Goal: Find specific page/section: Locate a particular part of the current website

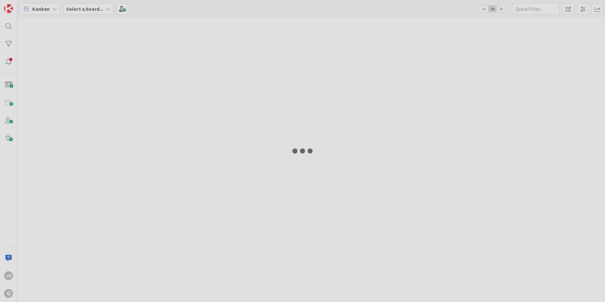
type input "[PERSON_NAME]"
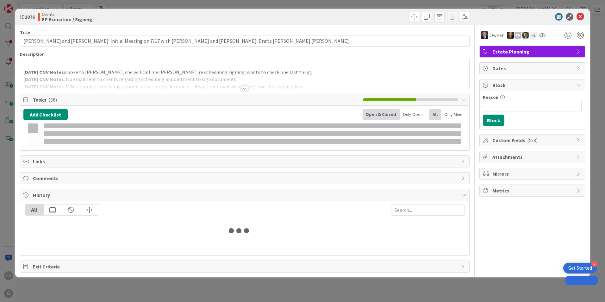
type input "bumpous"
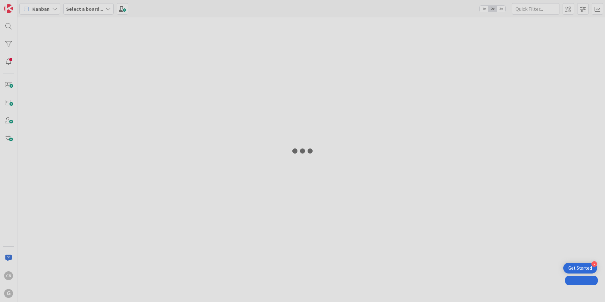
type input "[PERSON_NAME]"
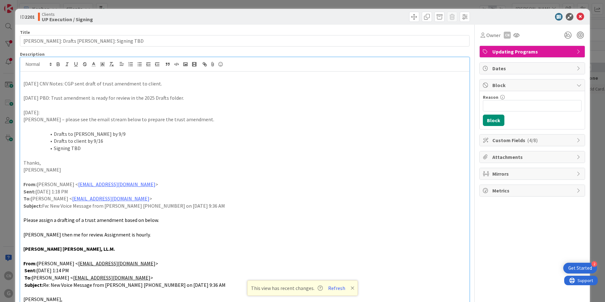
scroll to position [30, 0]
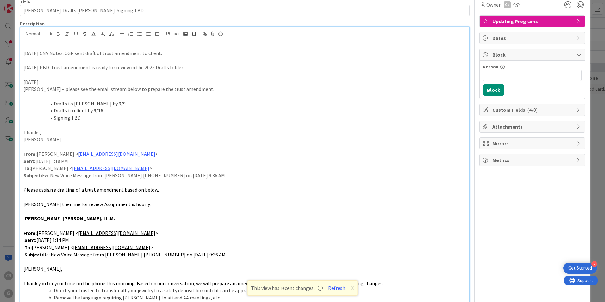
click at [23, 54] on p "[DATE] CNV Notes: CGP sent draft of trust amendment to client." at bounding box center [244, 53] width 443 height 7
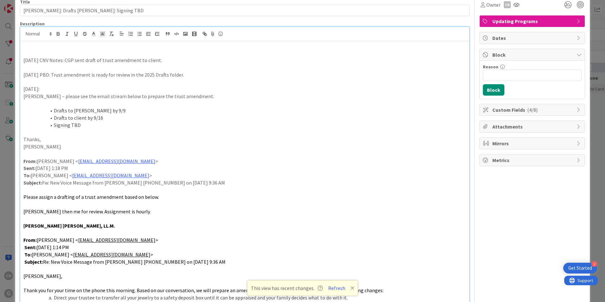
click at [75, 52] on p at bounding box center [244, 53] width 443 height 7
click at [73, 52] on p "[DATE] CNV Notes:" at bounding box center [244, 53] width 443 height 7
click at [116, 53] on p "[DATE] CNV Notes: client brought in changes; sent to [PERSON_NAME] and [PERSON_…" at bounding box center [244, 53] width 443 height 7
click at [216, 55] on p "[DATE] CNV Notes: client brought in changes for trust and assets; sent to [PERS…" at bounding box center [244, 53] width 443 height 7
click at [27, 47] on p at bounding box center [244, 45] width 443 height 7
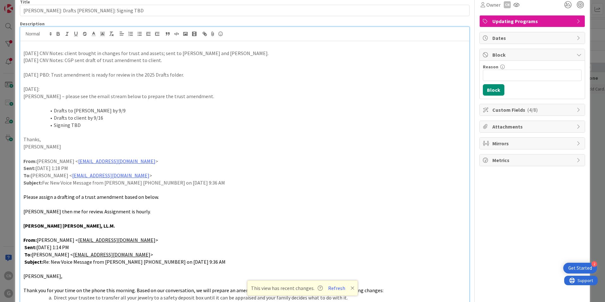
click at [218, 53] on p "[DATE] CNV Notes: client brought in changes for trust and assets; sent to [PERS…" at bounding box center [244, 53] width 443 height 7
